Goal: Answer question/provide support

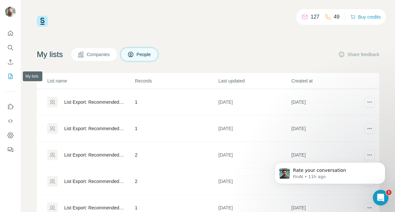
click at [11, 78] on icon "My lists" at bounding box center [10, 76] width 7 height 7
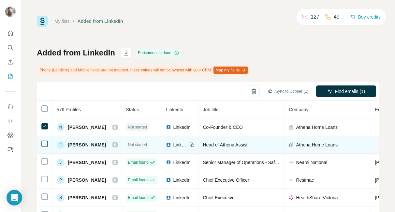
click at [41, 142] on icon at bounding box center [45, 144] width 8 height 8
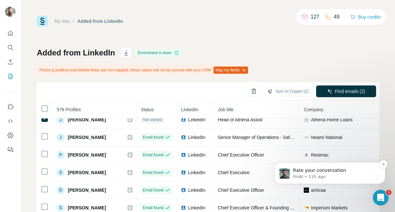
click at [340, 176] on p "FinAI • 11h ago" at bounding box center [335, 177] width 84 height 6
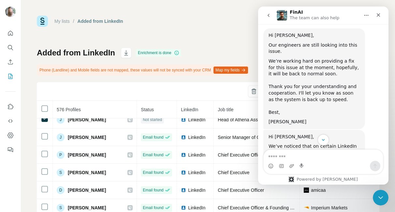
scroll to position [2221, 0]
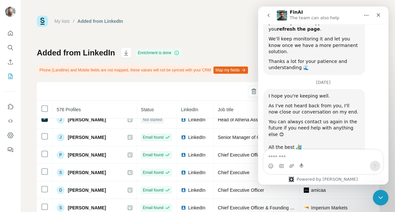
scroll to position [2238, 0]
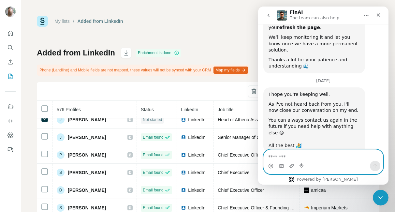
click at [295, 155] on textarea "Message…" at bounding box center [323, 155] width 119 height 11
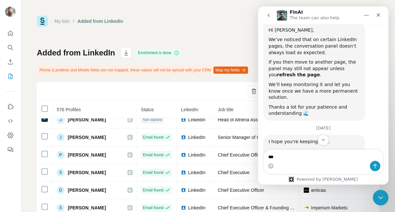
click at [284, 209] on div "Help [PERSON_NAME] understand how they’re doing:" at bounding box center [314, 215] width 91 height 13
copy div "[PERSON_NAME]"
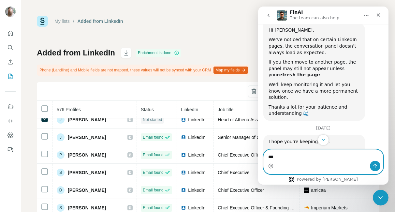
click at [281, 157] on textarea "**" at bounding box center [323, 155] width 119 height 11
paste textarea "********"
type textarea "**********"
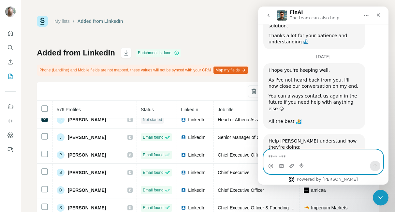
scroll to position [2267, 0]
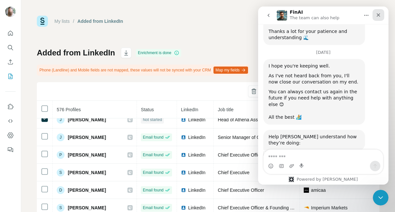
click at [378, 16] on icon "Close" at bounding box center [378, 14] width 5 height 5
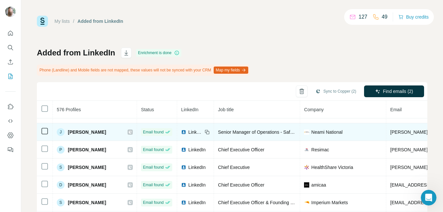
scroll to position [0, 0]
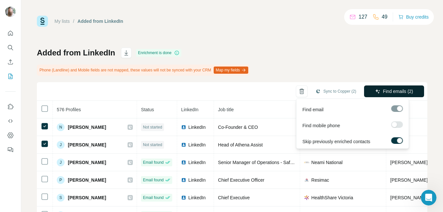
click at [375, 89] on icon "button" at bounding box center [377, 91] width 5 height 5
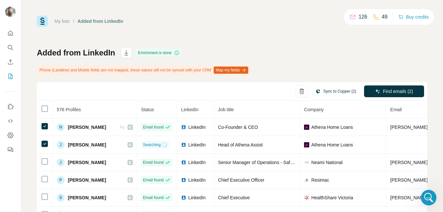
click at [337, 94] on button "Sync to Copper (2)" at bounding box center [336, 91] width 50 height 10
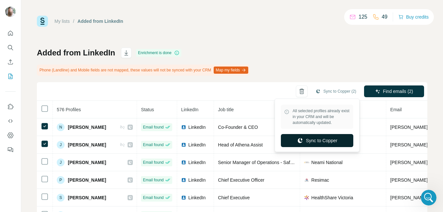
click at [319, 142] on button "Sync to Copper" at bounding box center [317, 140] width 72 height 13
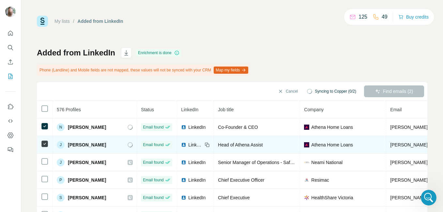
drag, startPoint x: 111, startPoint y: 146, endPoint x: 69, endPoint y: 146, distance: 42.7
click at [69, 146] on div "J [PERSON_NAME]" at bounding box center [95, 145] width 76 height 8
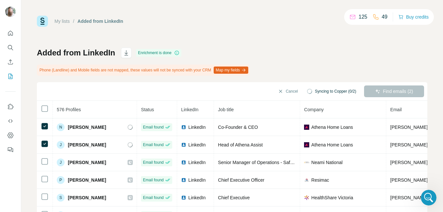
copy span "[PERSON_NAME]"
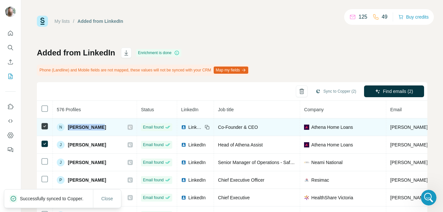
drag, startPoint x: 101, startPoint y: 127, endPoint x: 68, endPoint y: 126, distance: 33.0
click at [68, 126] on div "N [PERSON_NAME]" at bounding box center [95, 127] width 76 height 8
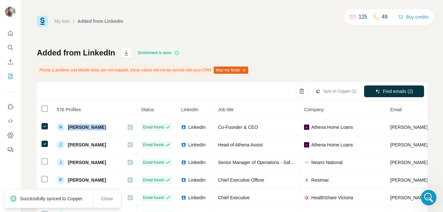
copy span "[PERSON_NAME]"
